Goal: Task Accomplishment & Management: Manage account settings

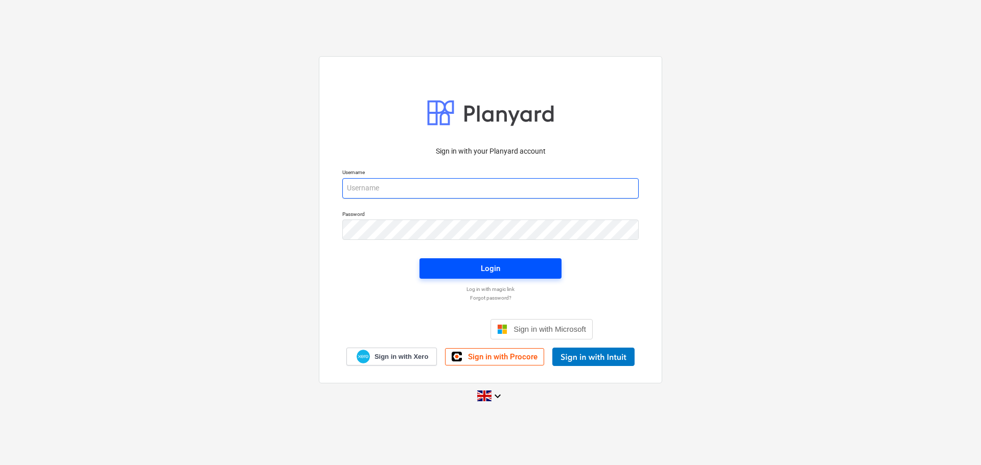
type input "[PERSON_NAME][EMAIL_ADDRESS][PERSON_NAME][DOMAIN_NAME]"
click at [489, 264] on div "Login" at bounding box center [490, 268] width 19 height 13
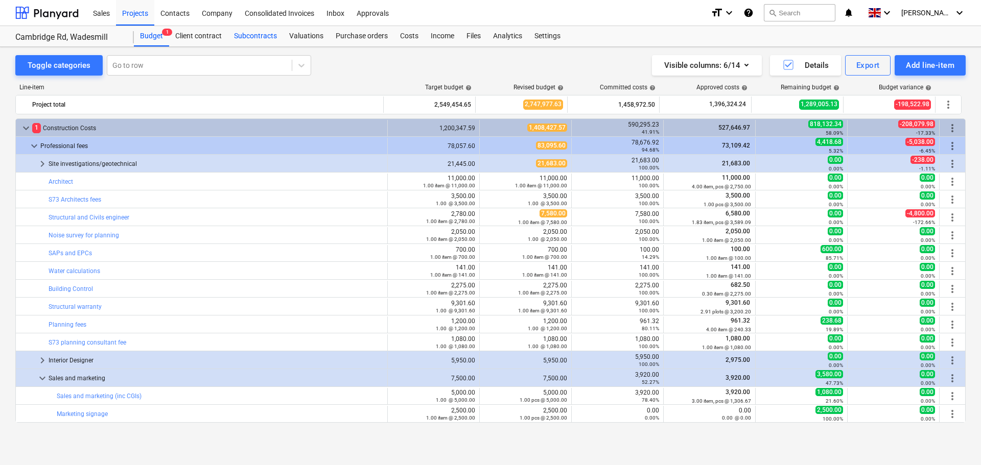
click at [255, 39] on div "Subcontracts" at bounding box center [255, 36] width 55 height 20
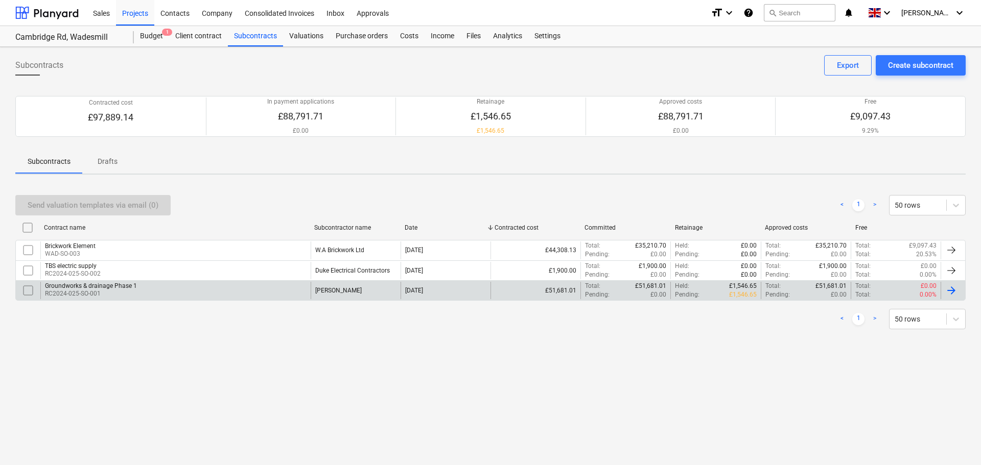
click at [249, 291] on div "Groundworks & drainage Phase 1 RC2024-025-SO-001" at bounding box center [175, 290] width 270 height 17
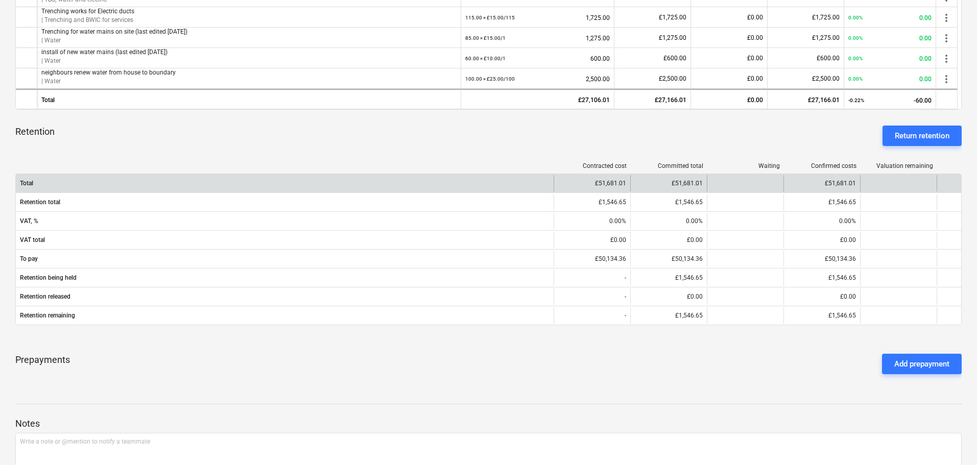
scroll to position [604, 0]
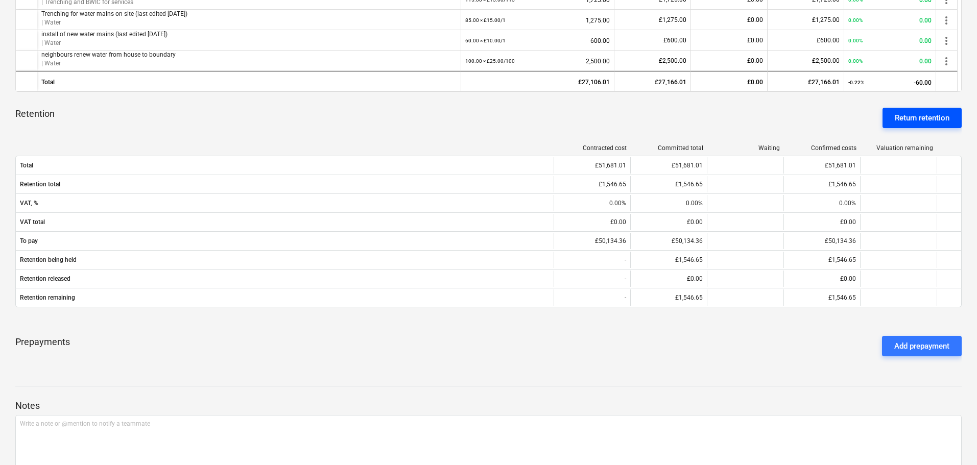
click at [927, 121] on div "Return retention" at bounding box center [922, 117] width 55 height 13
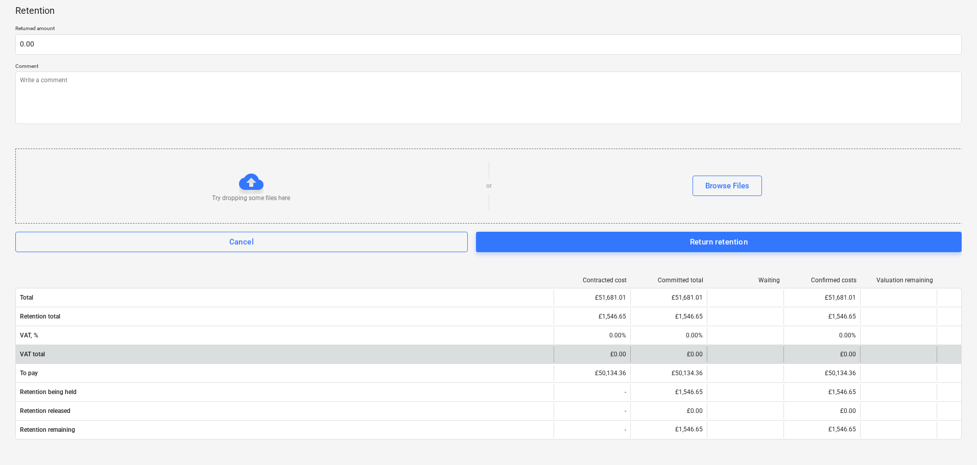
scroll to position [707, 0]
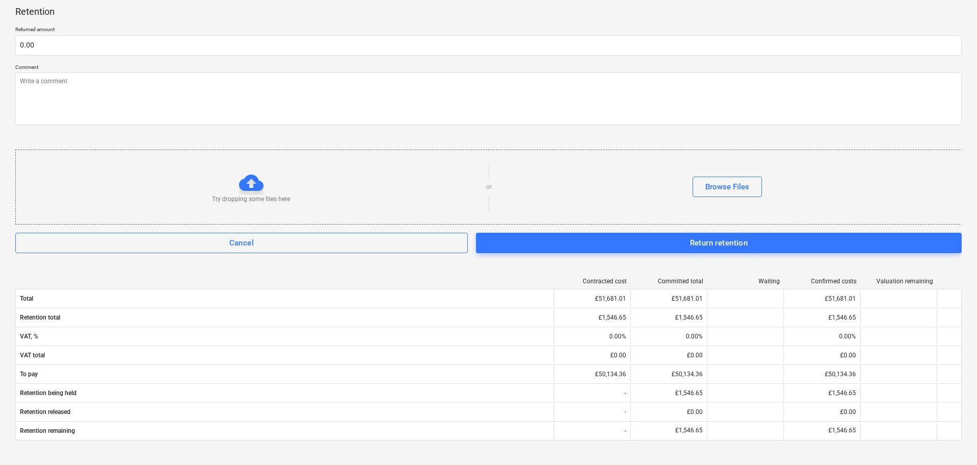
type textarea "x"
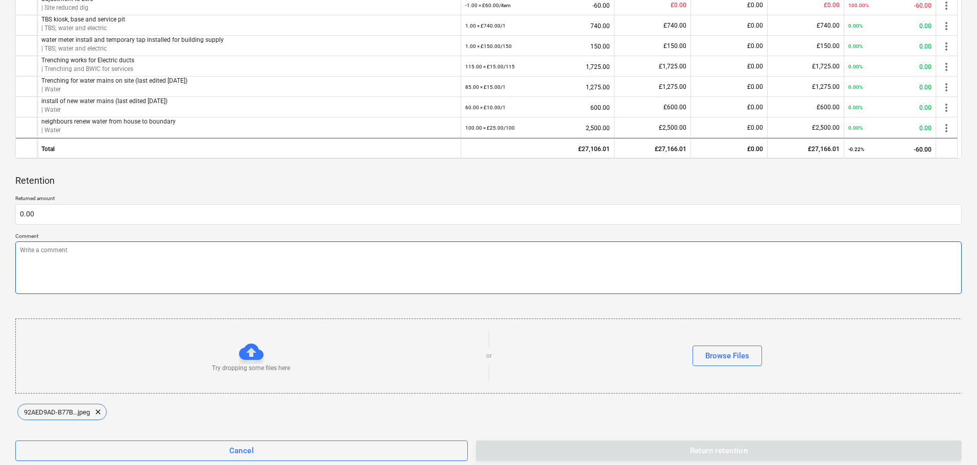
scroll to position [553, 0]
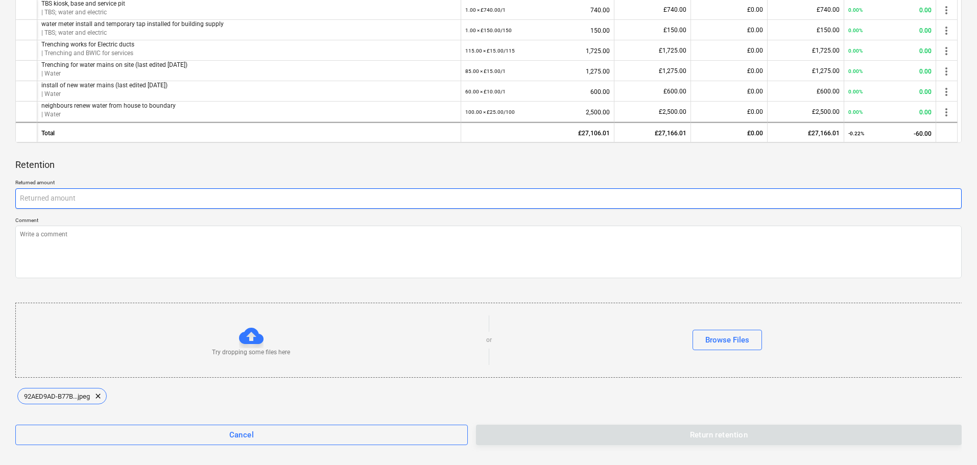
click at [38, 197] on input "text" at bounding box center [488, 199] width 947 height 20
type textarea "x"
type input "6"
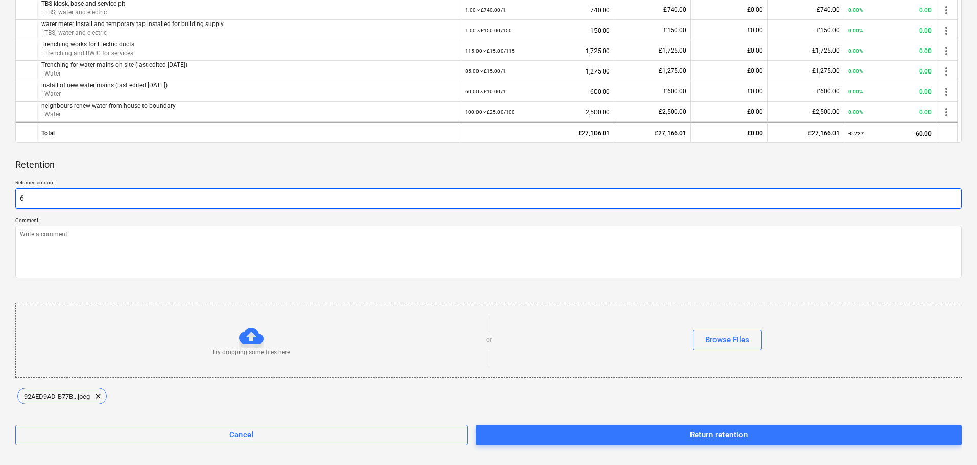
type textarea "x"
type input "60"
type textarea "x"
type input "608"
type textarea "x"
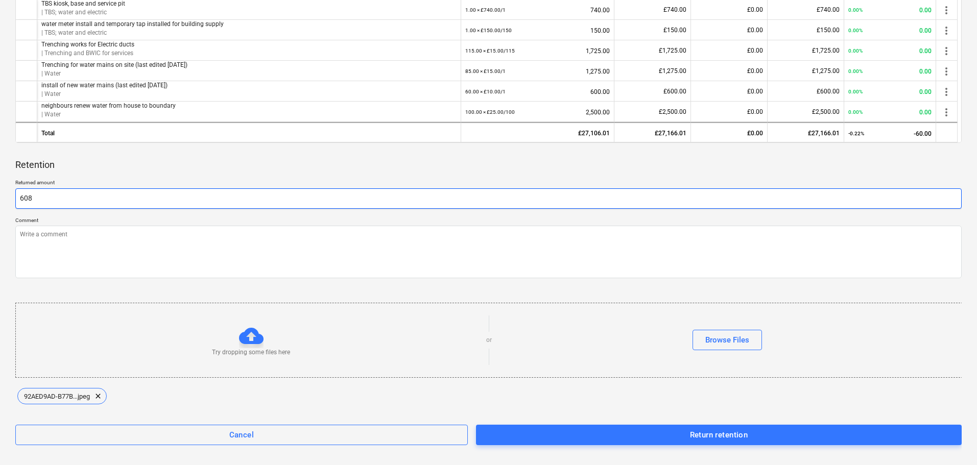
type input "608."
type textarea "x"
type input "608.4"
type textarea "x"
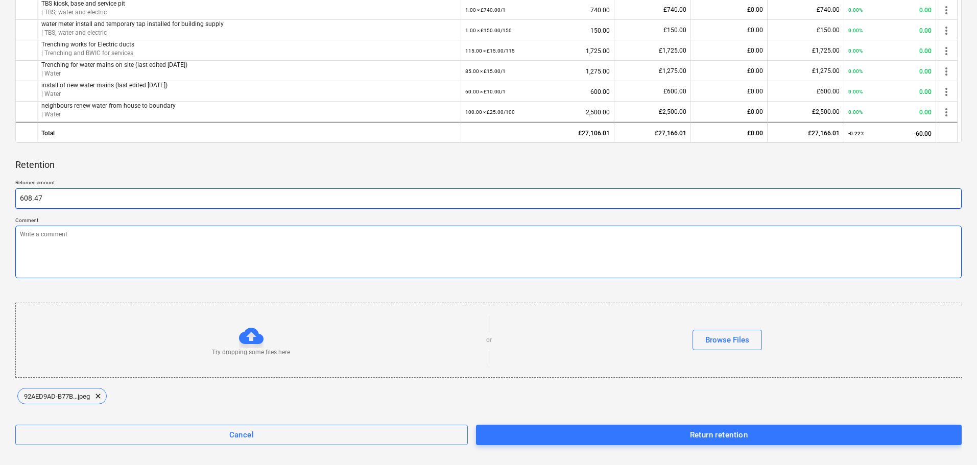
type input "608.47"
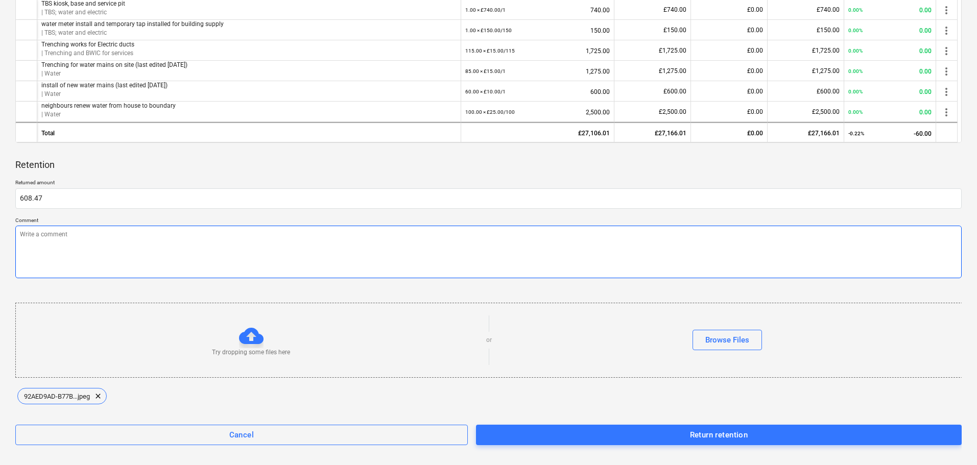
click at [210, 244] on textarea at bounding box center [488, 252] width 947 height 53
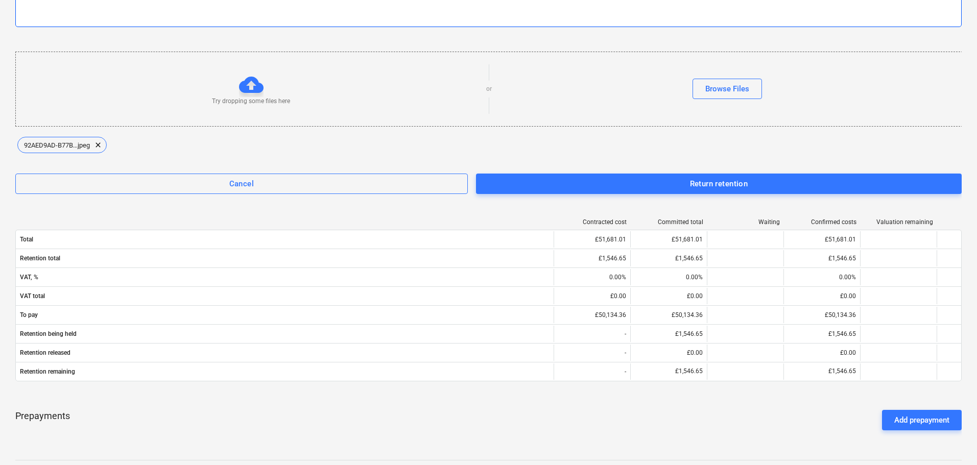
scroll to position [809, 0]
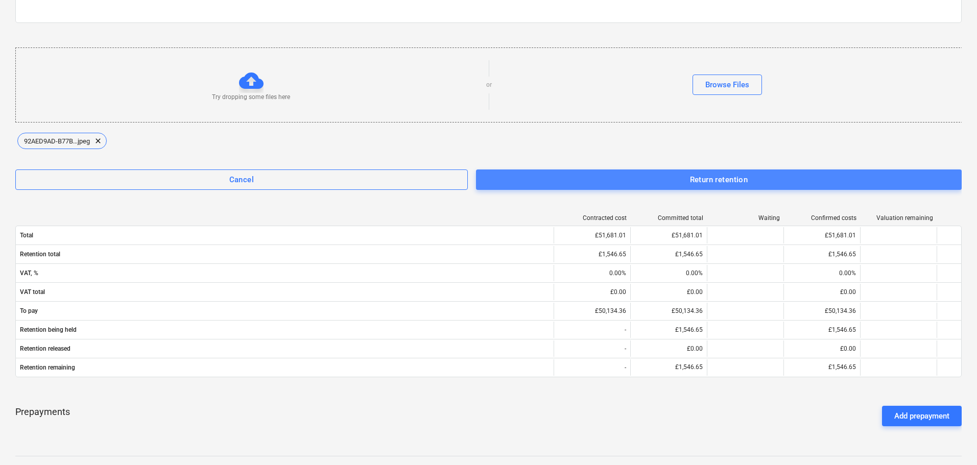
click at [724, 181] on div "Return retention" at bounding box center [719, 179] width 58 height 13
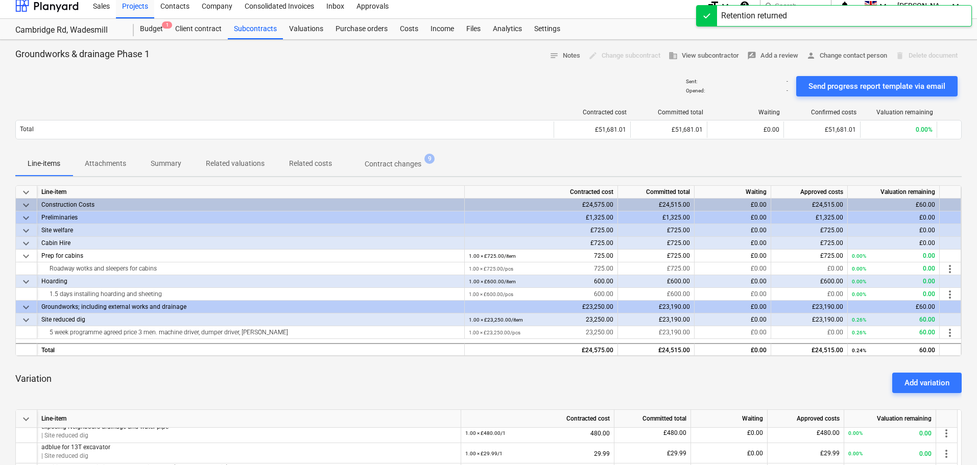
scroll to position [0, 0]
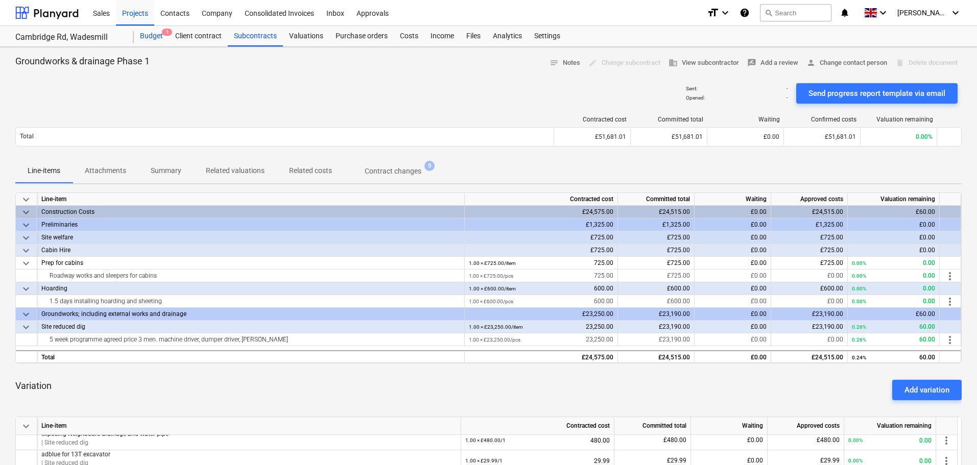
click at [149, 37] on div "Budget 1" at bounding box center [151, 36] width 35 height 20
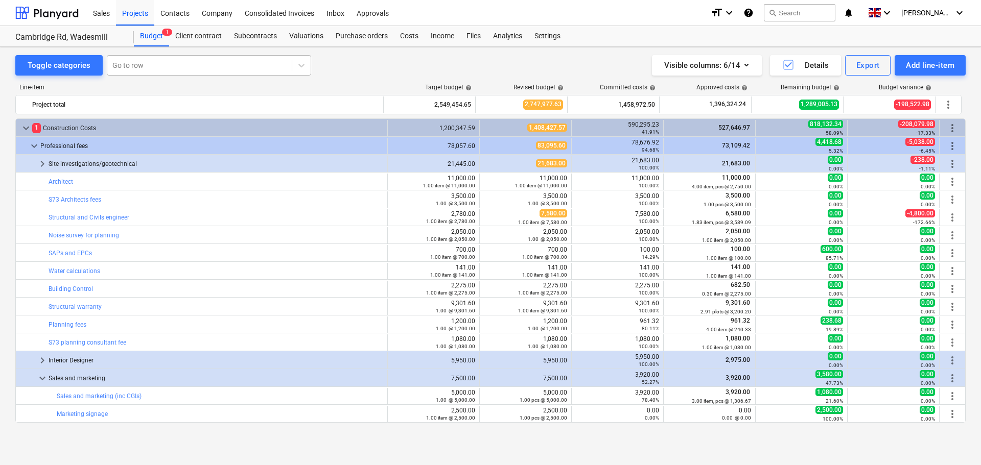
click at [153, 36] on div "Budget 1" at bounding box center [151, 36] width 35 height 20
click at [124, 8] on div "Projects" at bounding box center [135, 12] width 38 height 26
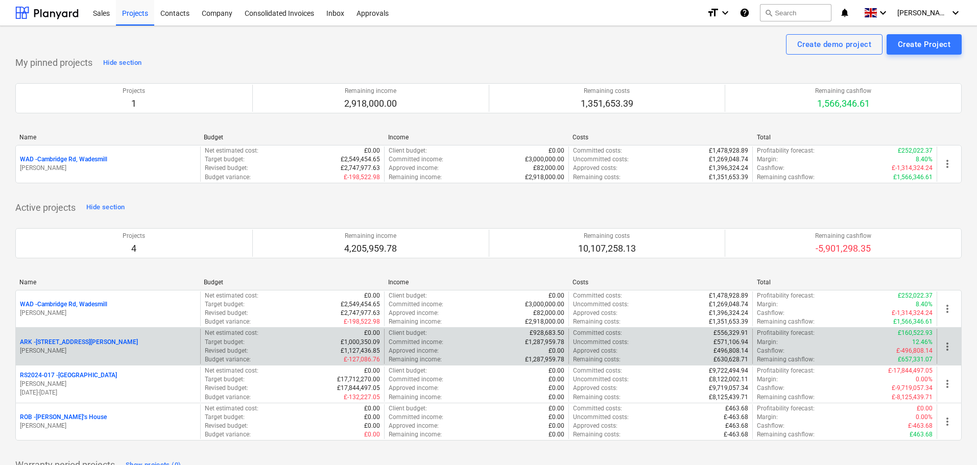
click at [60, 340] on p "ARK - 2 Galley [PERSON_NAME]" at bounding box center [79, 342] width 118 height 9
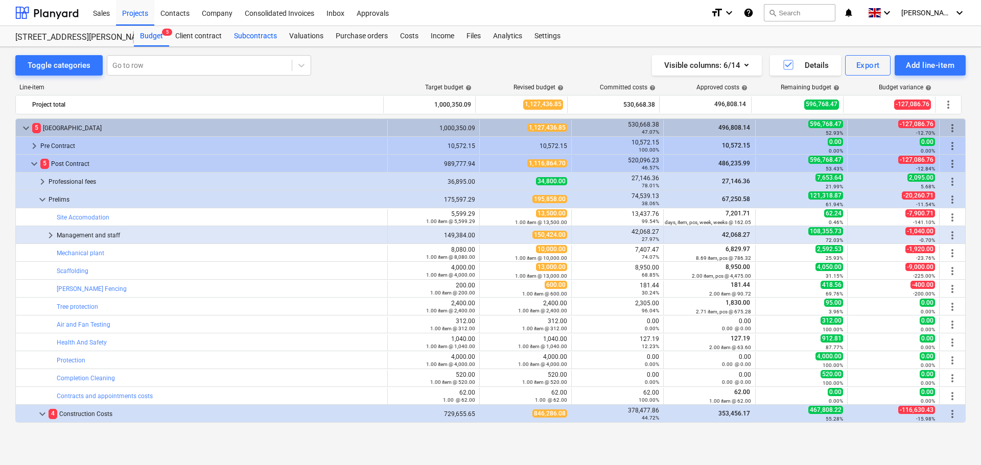
click at [250, 34] on div "Subcontracts" at bounding box center [255, 36] width 55 height 20
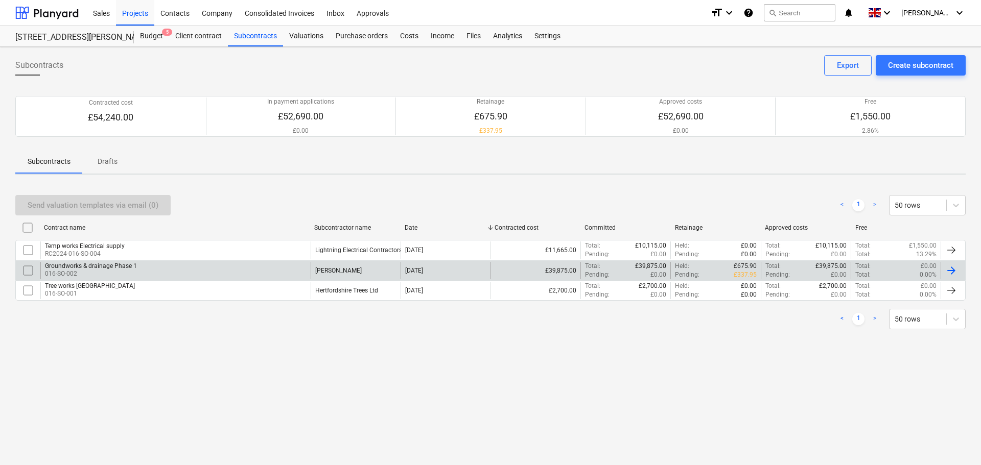
click at [224, 273] on div "Groundworks & drainage Phase 1 016-SO-002" at bounding box center [175, 270] width 270 height 17
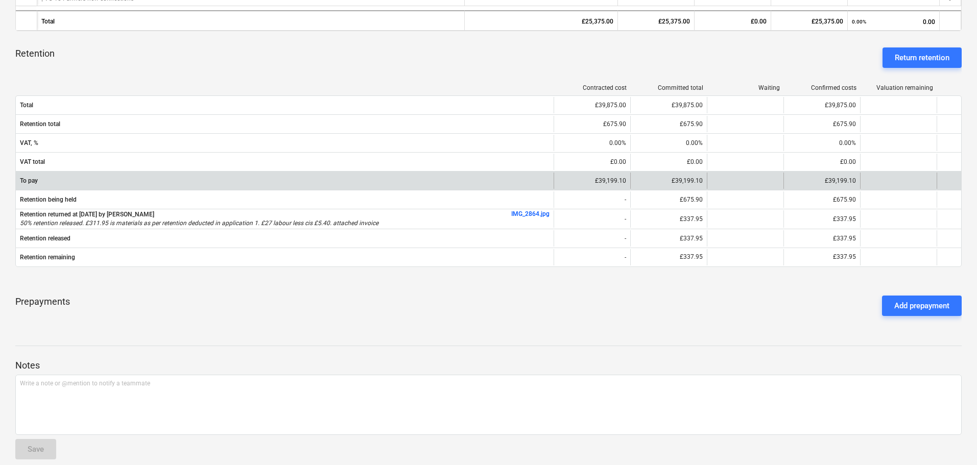
scroll to position [665, 0]
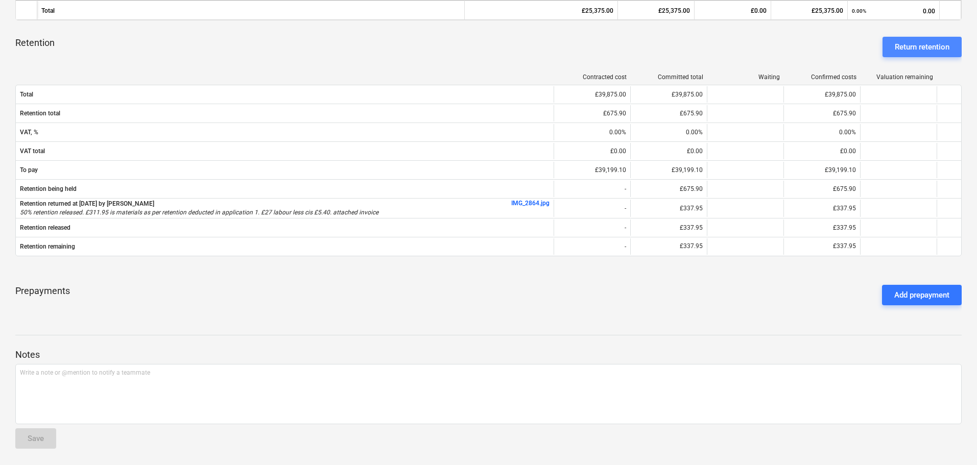
click at [922, 42] on div "Return retention" at bounding box center [922, 46] width 55 height 13
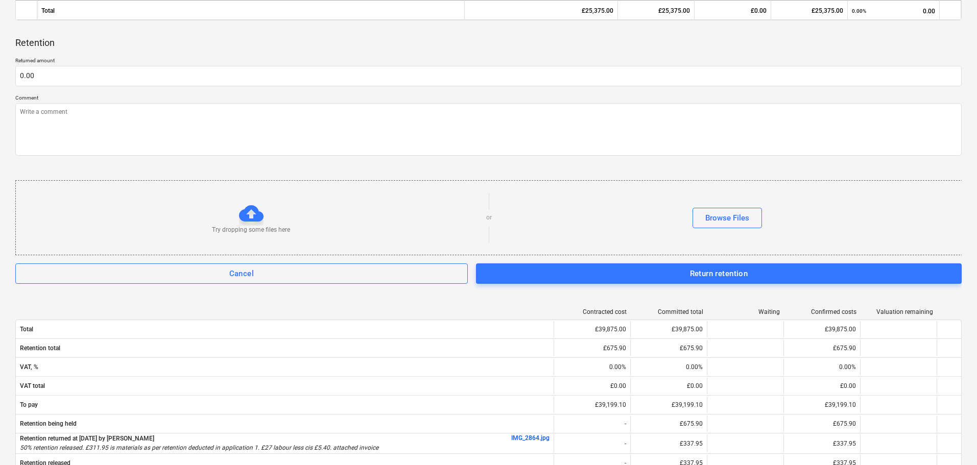
type textarea "x"
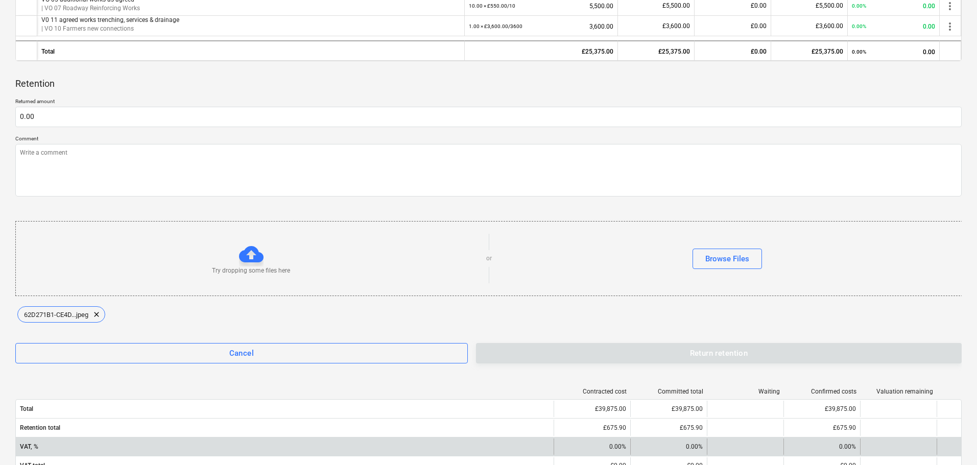
scroll to position [614, 0]
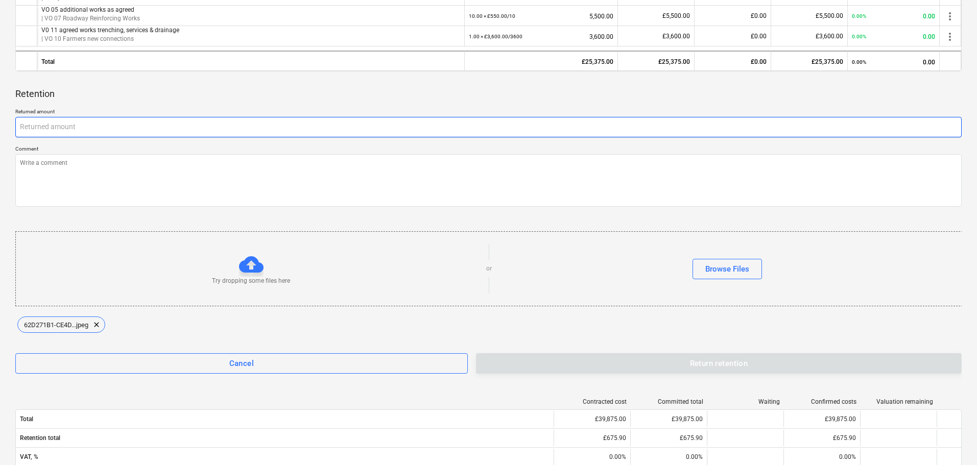
click at [40, 128] on input "text" at bounding box center [488, 127] width 947 height 20
type textarea "x"
type input "3"
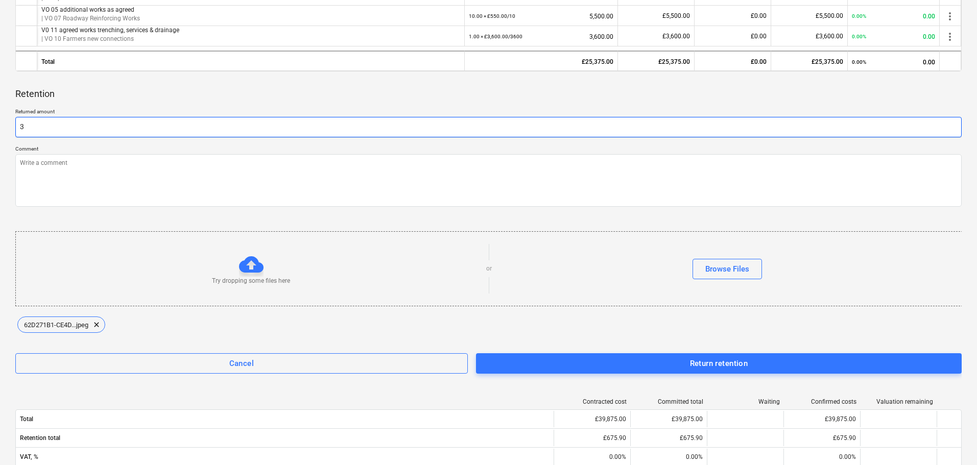
type textarea "x"
type input "38"
type textarea "x"
type input "389"
type textarea "x"
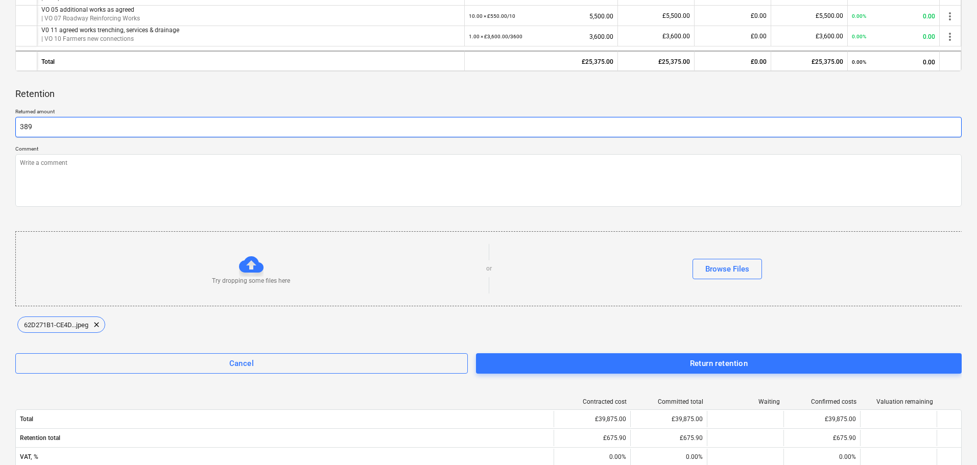
type input "389."
type textarea "x"
type input "389.8"
type textarea "x"
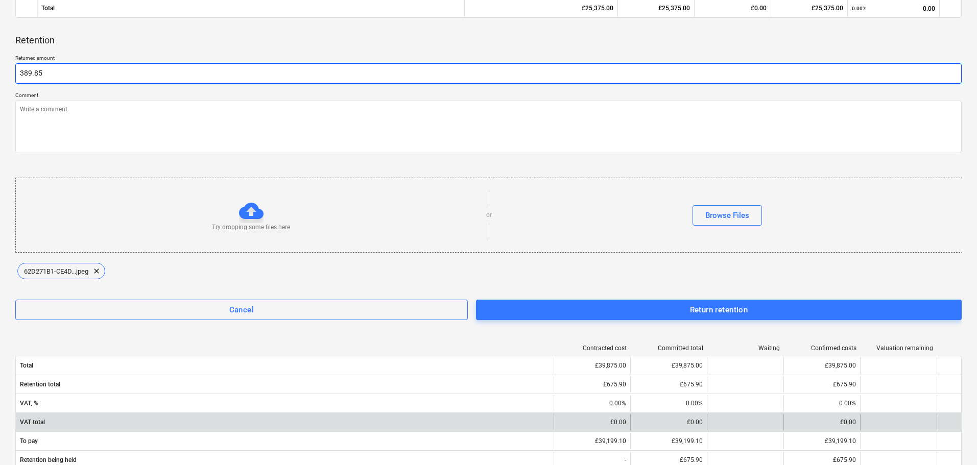
scroll to position [665, 0]
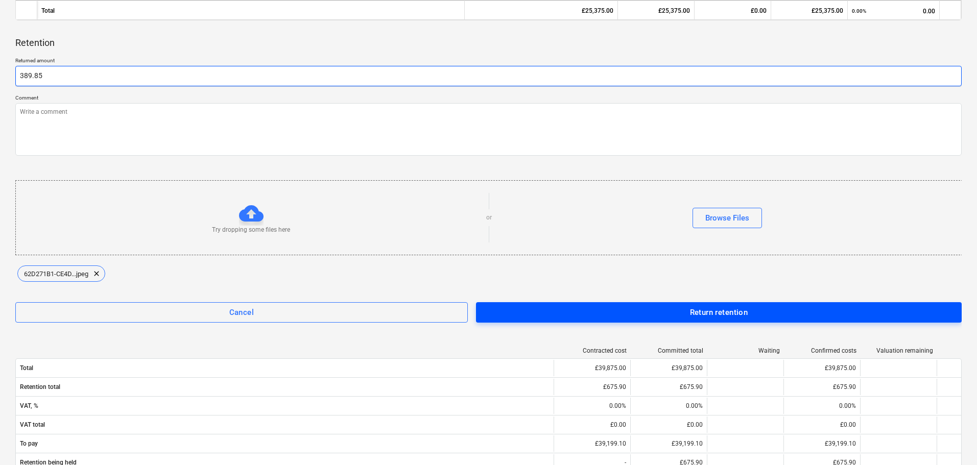
type input "389.85"
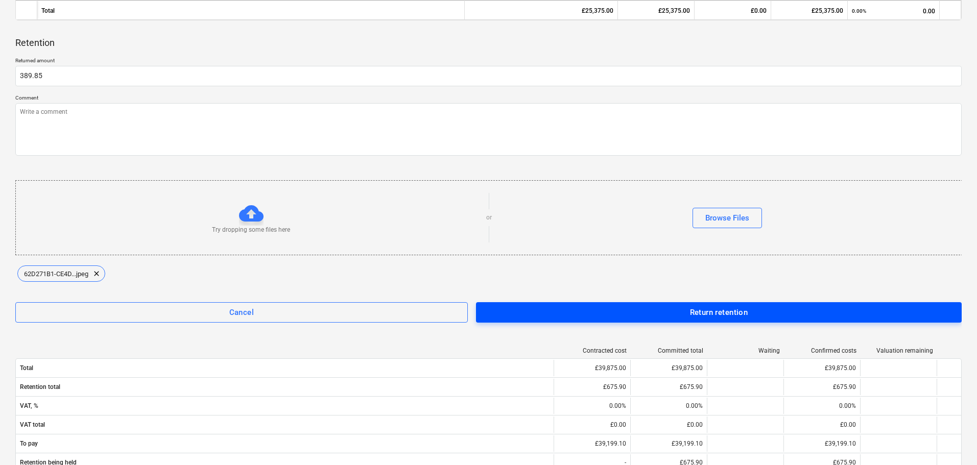
type textarea "x"
type input "337.95"
click at [723, 313] on div "Return retention" at bounding box center [719, 312] width 58 height 13
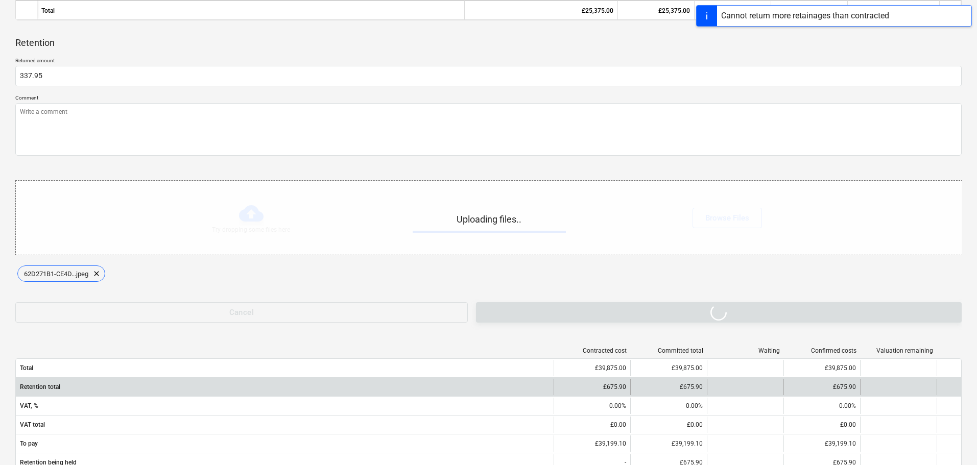
type textarea "x"
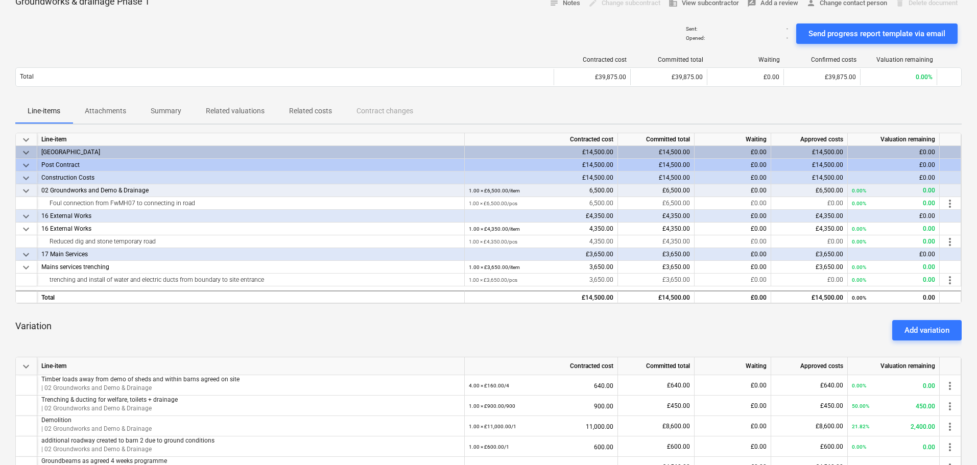
scroll to position [0, 0]
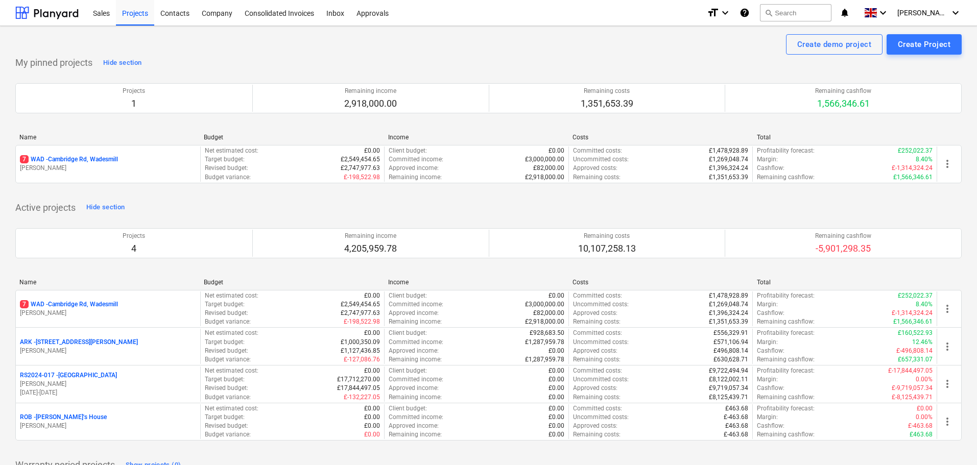
click at [750, 15] on icon "help" at bounding box center [745, 13] width 10 height 12
click at [79, 306] on p "7 WAD - Cambridge Rd, Wadesmill" at bounding box center [69, 304] width 98 height 9
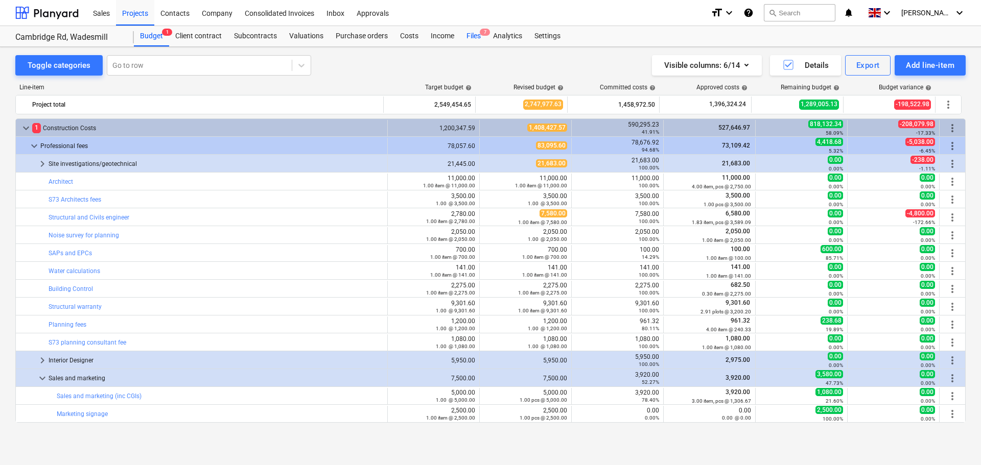
click at [481, 40] on div "Files 7" at bounding box center [473, 36] width 27 height 20
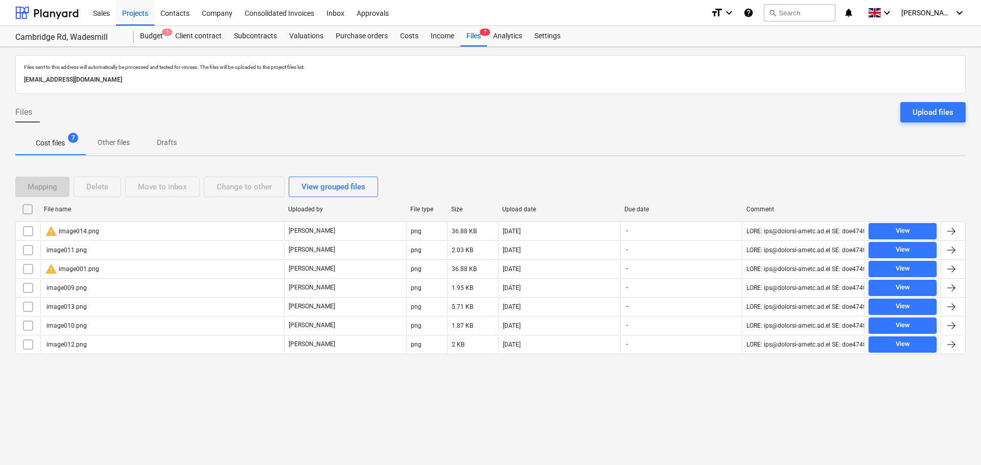
click at [26, 210] on input "checkbox" at bounding box center [27, 209] width 16 height 16
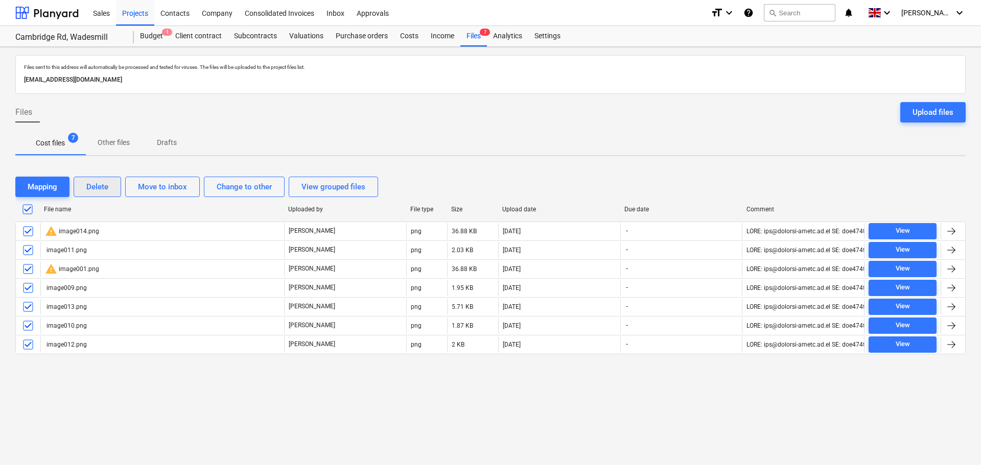
click at [100, 182] on div "Delete" at bounding box center [97, 186] width 22 height 13
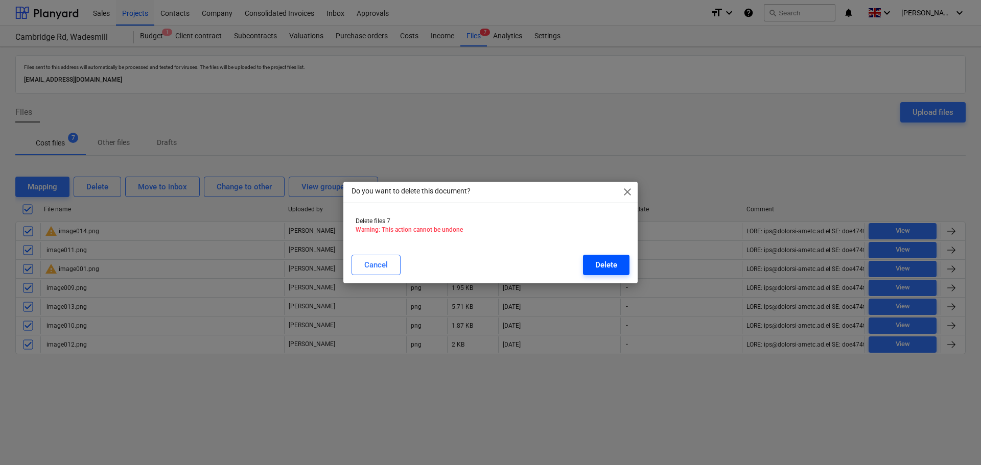
click at [593, 261] on button "Delete" at bounding box center [606, 265] width 46 height 20
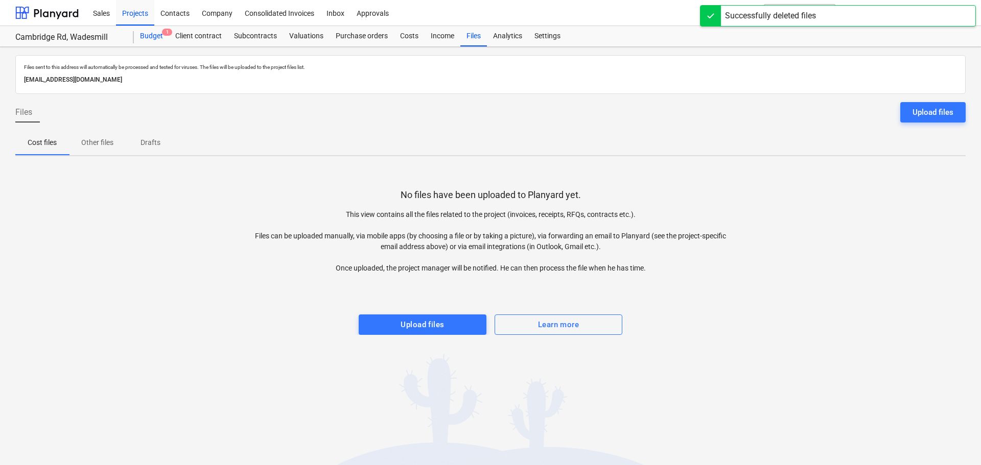
click at [148, 31] on div "Budget 1" at bounding box center [151, 36] width 35 height 20
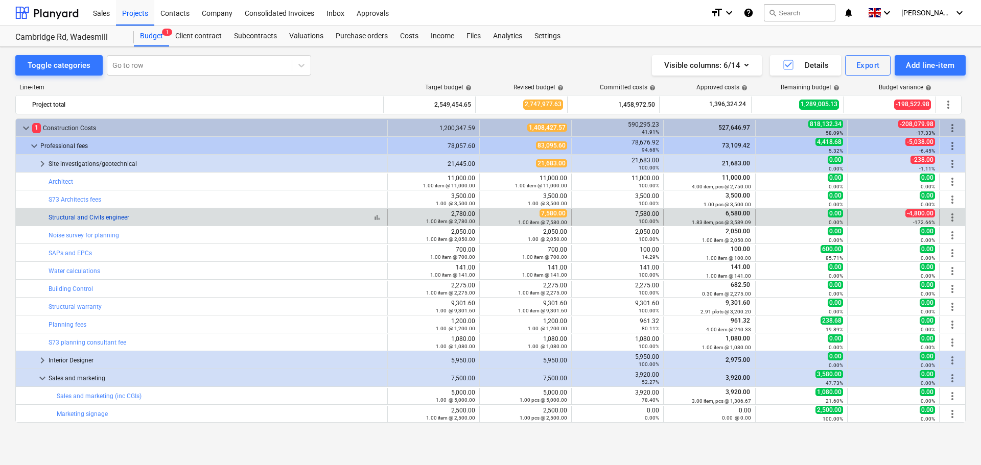
click at [77, 217] on link "Structural and Civils engineer" at bounding box center [89, 217] width 81 height 7
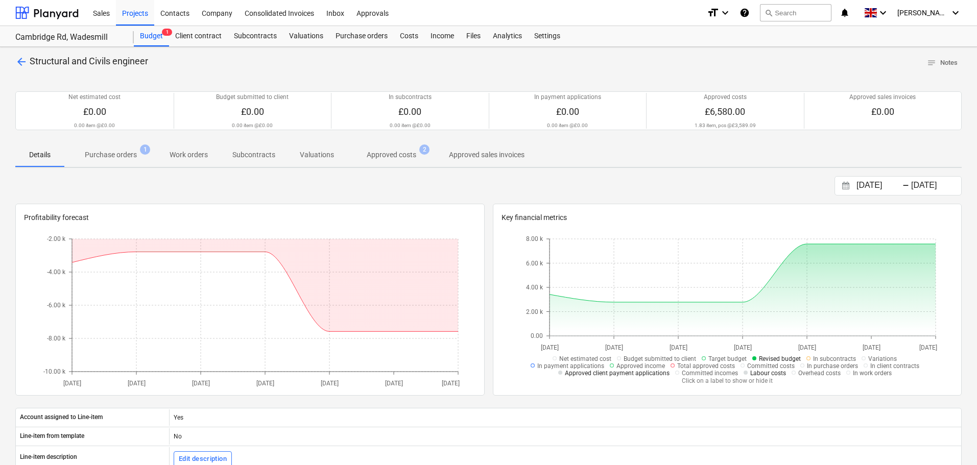
click at [111, 159] on p "Purchase orders" at bounding box center [111, 155] width 52 height 11
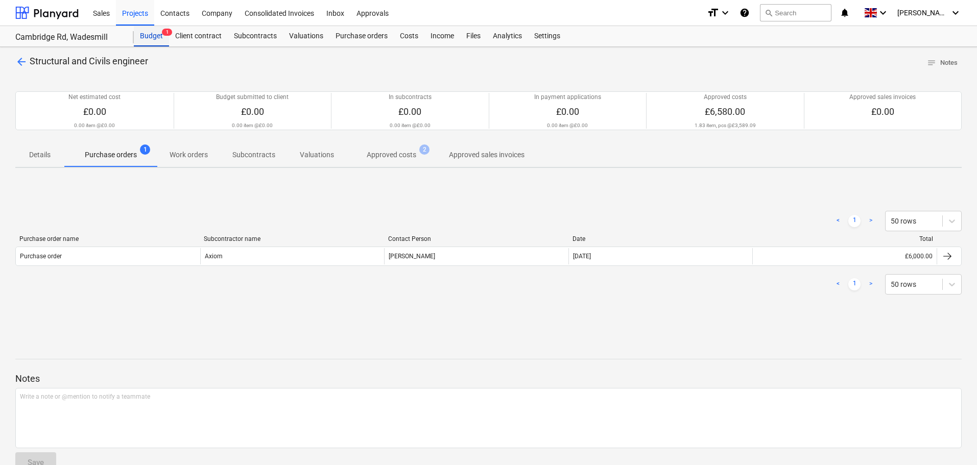
click at [160, 36] on div "Budget 1" at bounding box center [151, 36] width 35 height 20
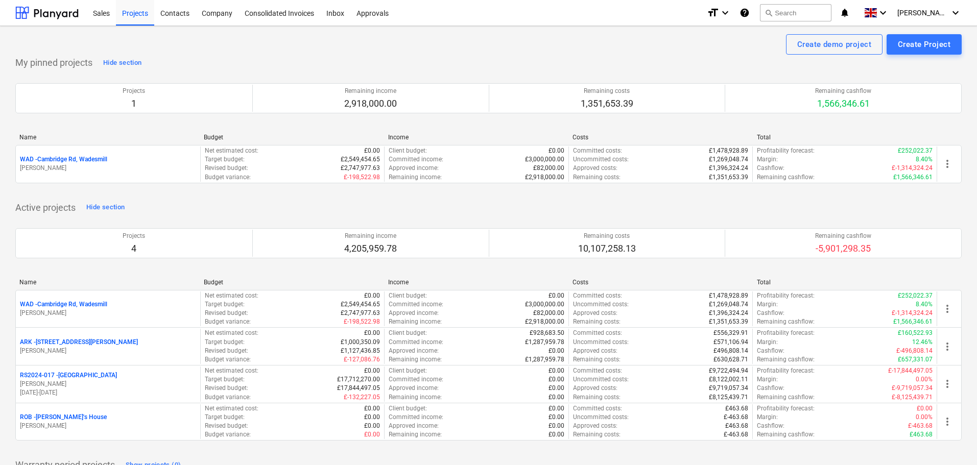
drag, startPoint x: 75, startPoint y: 343, endPoint x: 83, endPoint y: 340, distance: 8.9
click at [75, 343] on p "ARK - 2 Galley Lane Arkley" at bounding box center [79, 342] width 118 height 9
